Goal: Navigation & Orientation: Find specific page/section

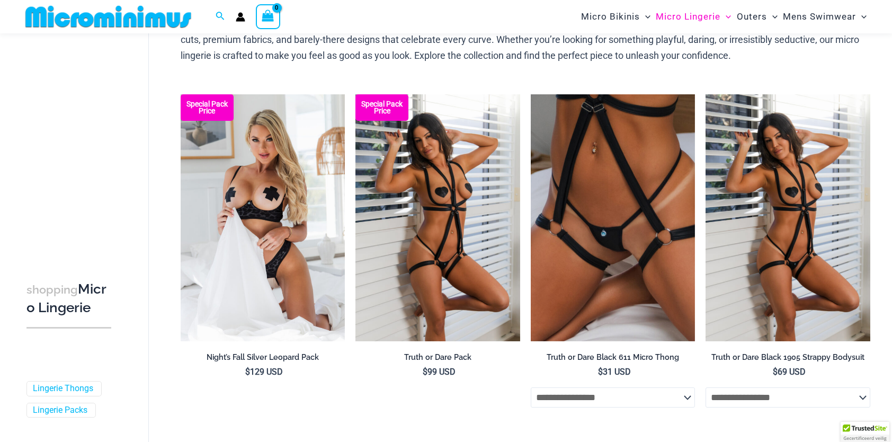
scroll to position [90, 0]
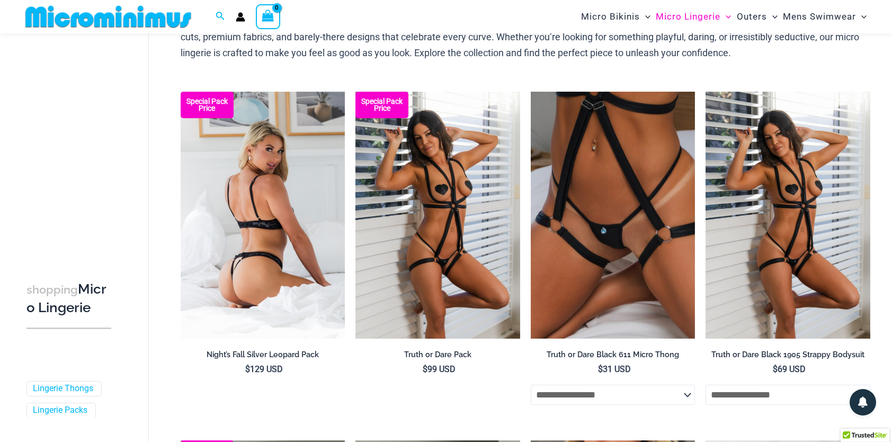
click at [299, 144] on img at bounding box center [263, 215] width 165 height 247
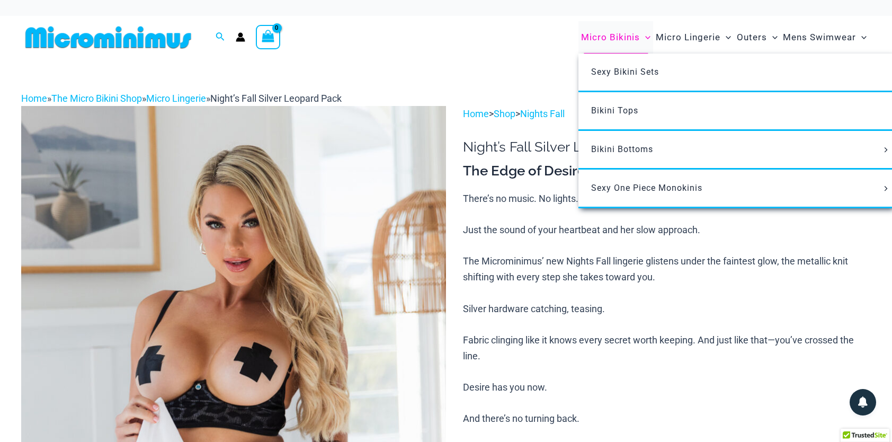
click at [612, 41] on span "Micro Bikinis" at bounding box center [610, 37] width 59 height 27
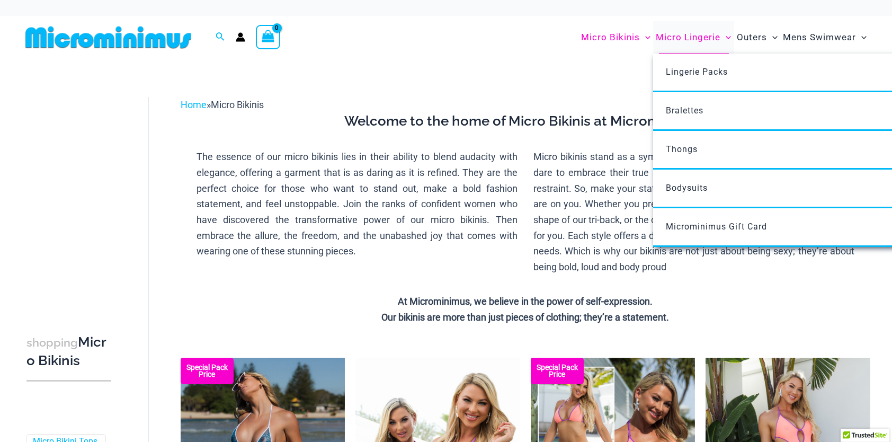
click at [682, 33] on span "Micro Lingerie" at bounding box center [688, 37] width 65 height 27
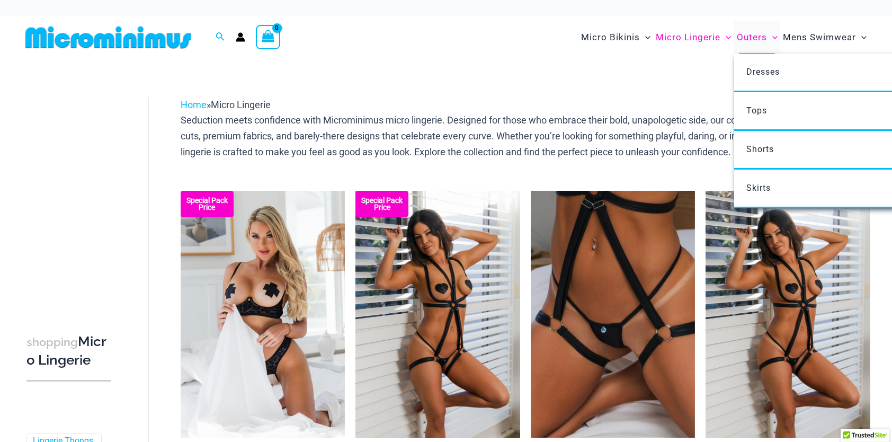
click at [759, 39] on span "Outers" at bounding box center [752, 37] width 30 height 27
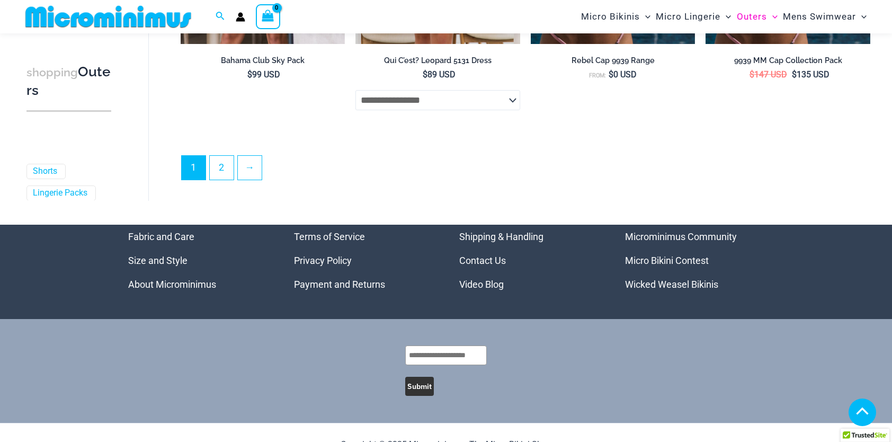
scroll to position [2845, 0]
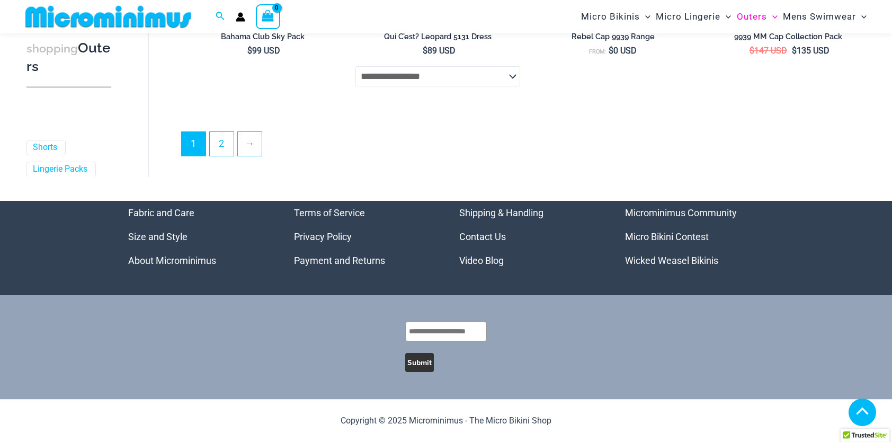
click at [692, 258] on link "Wicked Weasel Bikinis" at bounding box center [671, 260] width 93 height 11
